Goal: Navigation & Orientation: Find specific page/section

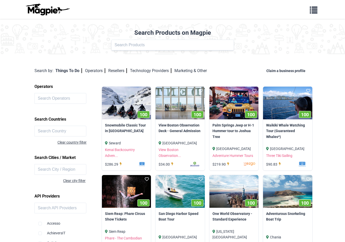
scroll to position [22, 0]
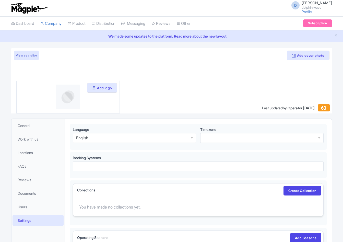
scroll to position [14, 0]
